Goal: Book appointment/travel/reservation

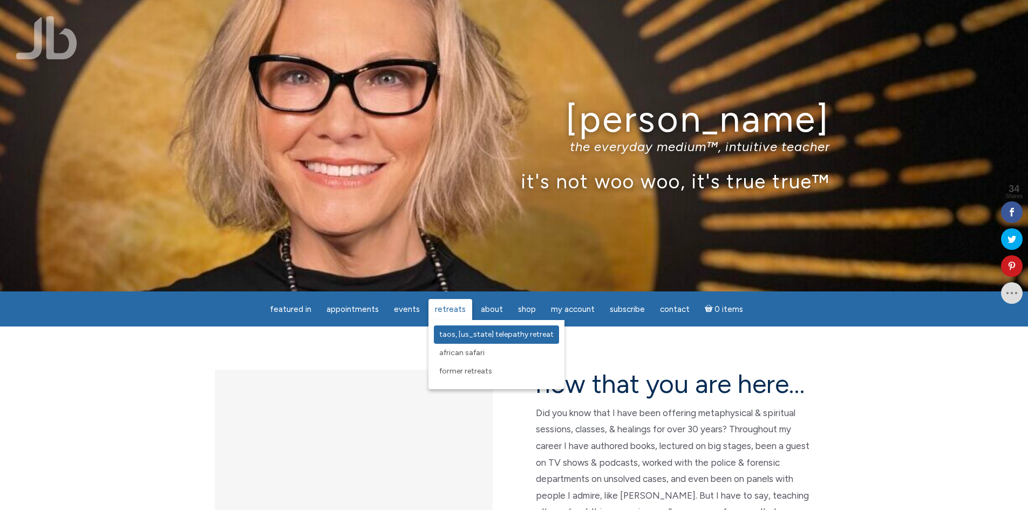
click at [452, 333] on span "Taos, [US_STATE] Telepathy Retreat" at bounding box center [496, 334] width 114 height 9
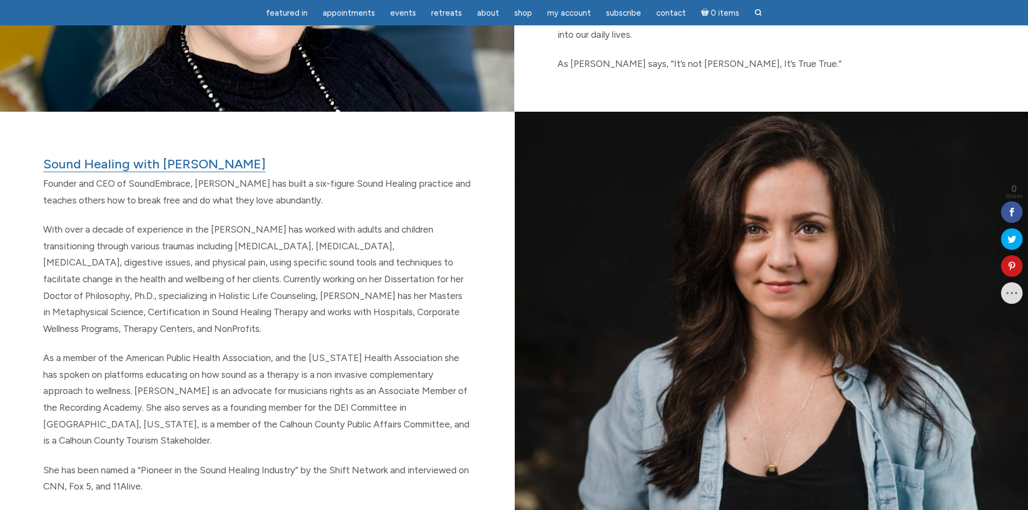
scroll to position [1726, 0]
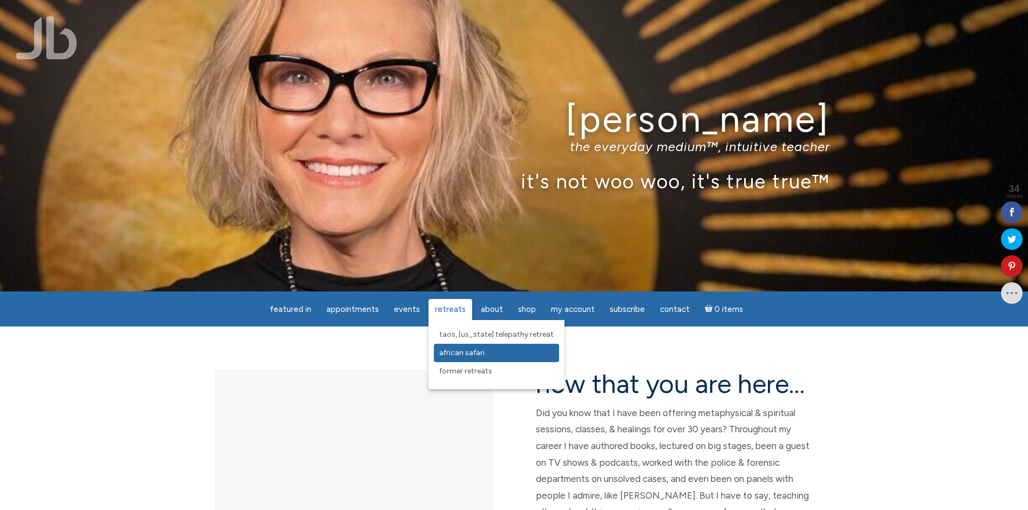
click at [449, 353] on span "African Safari" at bounding box center [461, 352] width 45 height 9
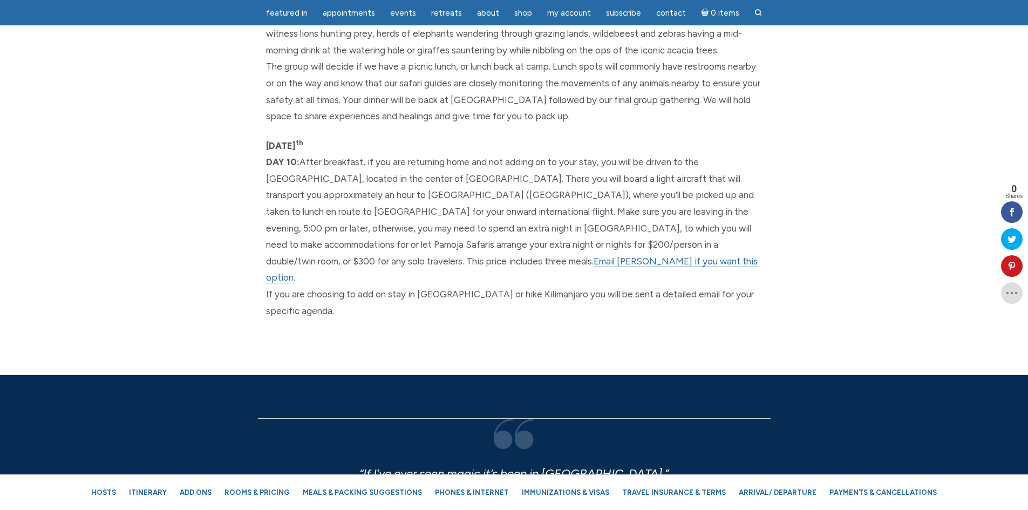
scroll to position [3614, 0]
